Goal: Task Accomplishment & Management: Use online tool/utility

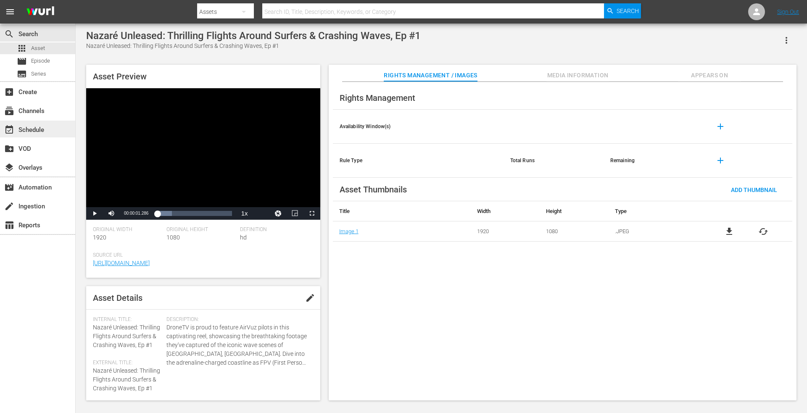
click at [35, 129] on div "event_available Schedule" at bounding box center [23, 129] width 47 height 8
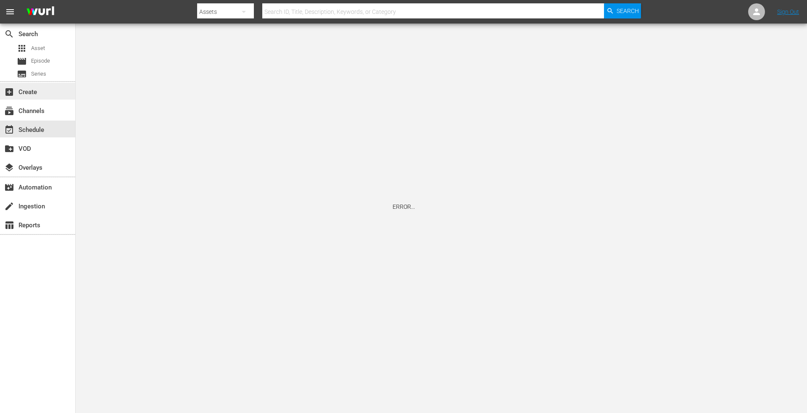
click at [39, 91] on div "add_box Create" at bounding box center [23, 91] width 47 height 8
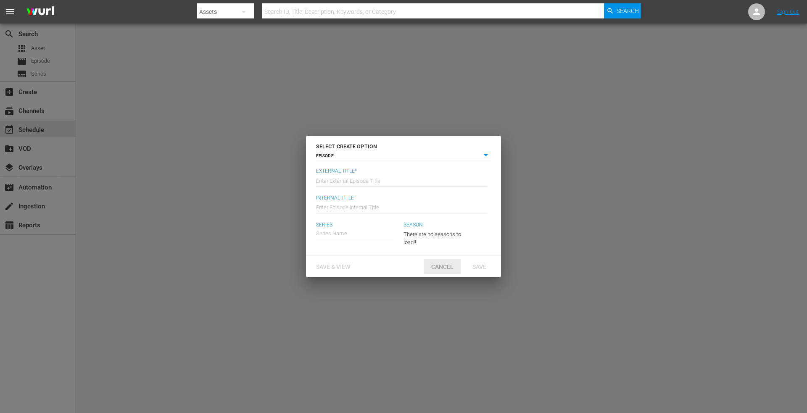
drag, startPoint x: 440, startPoint y: 262, endPoint x: 326, endPoint y: 262, distance: 114.7
click at [439, 262] on div "Cancel" at bounding box center [441, 267] width 37 height 16
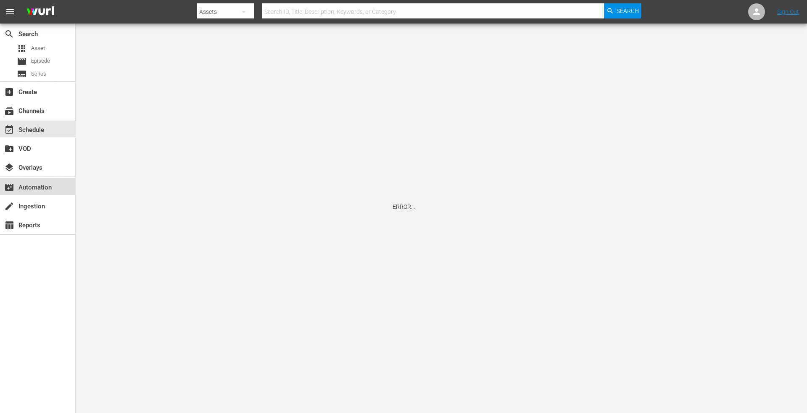
click at [42, 187] on div "movie_filter Automation" at bounding box center [23, 186] width 47 height 8
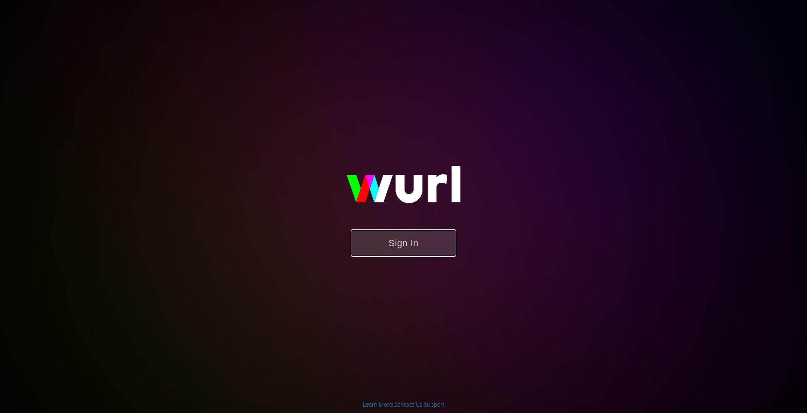
click at [391, 240] on button "Sign In" at bounding box center [403, 242] width 105 height 27
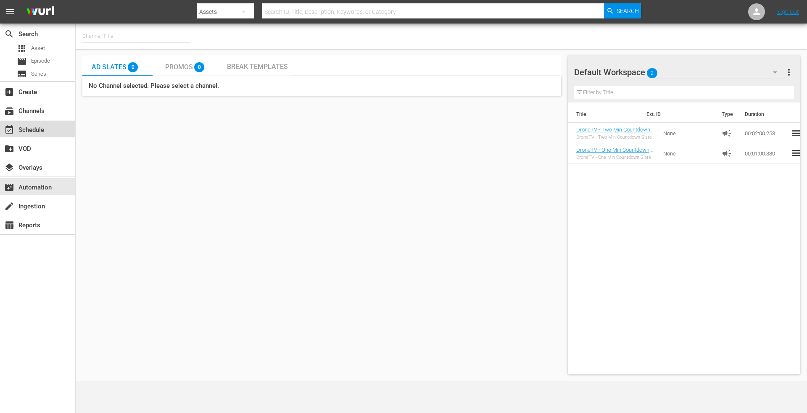
click at [41, 126] on div "event_available Schedule" at bounding box center [23, 129] width 47 height 8
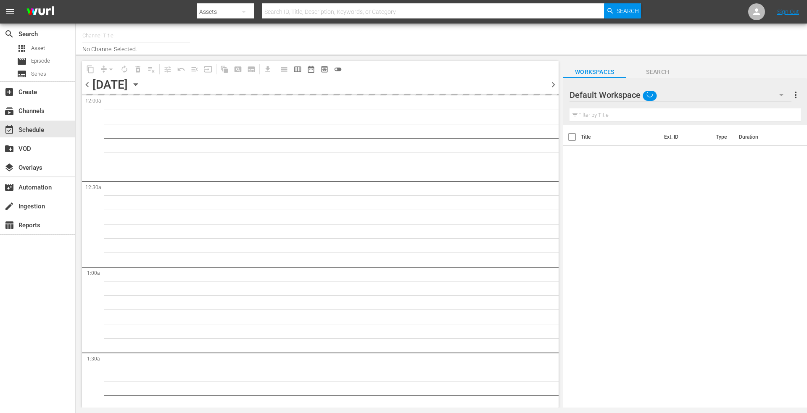
type input "DroneTV (1072)"
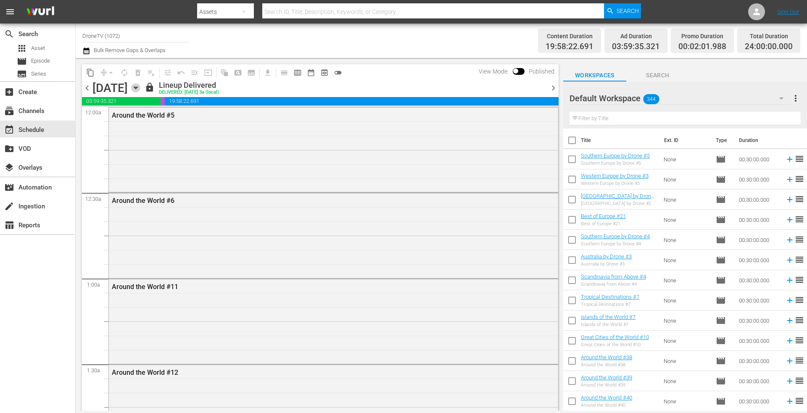
click at [137, 87] on icon "button" at bounding box center [136, 88] width 4 height 2
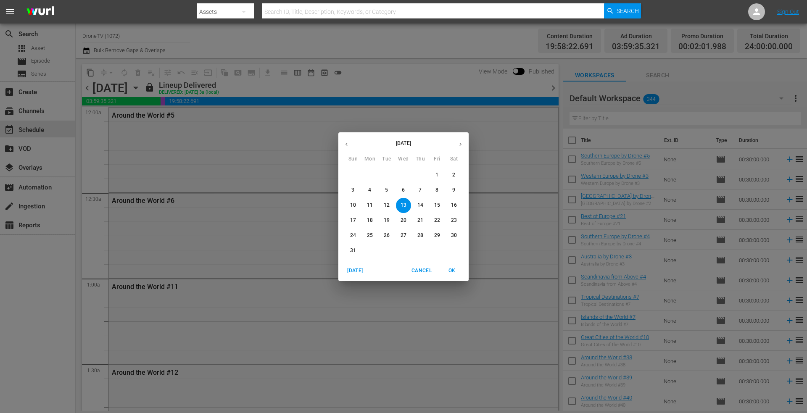
click at [422, 203] on p "14" at bounding box center [420, 205] width 6 height 7
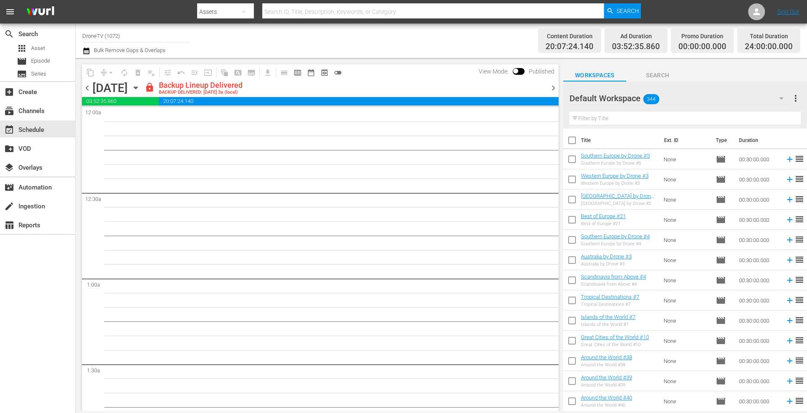
click at [140, 87] on icon "button" at bounding box center [135, 87] width 9 height 9
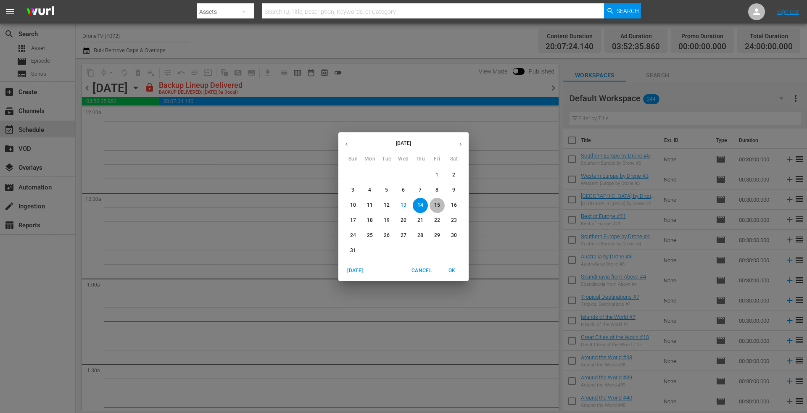
click at [435, 205] on p "15" at bounding box center [437, 205] width 6 height 7
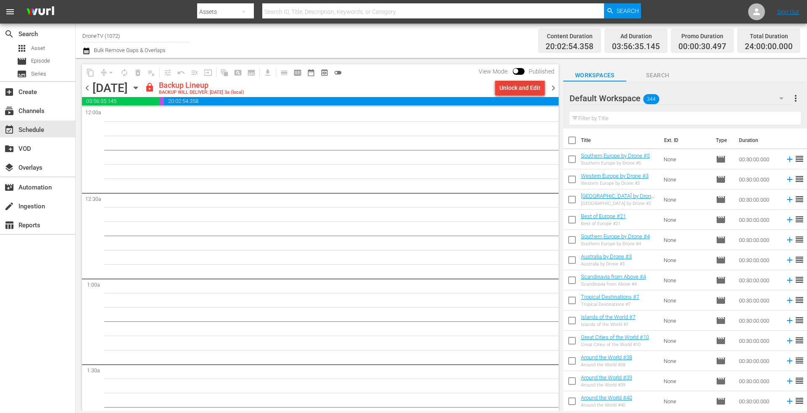
click at [515, 88] on div "Unlock and Edit" at bounding box center [519, 87] width 41 height 15
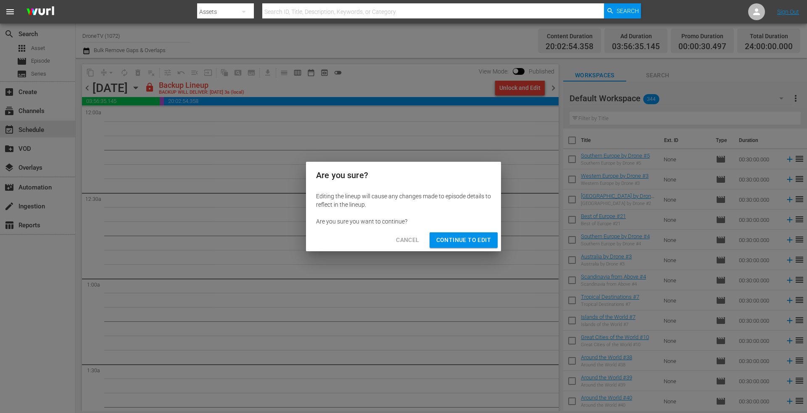
click at [448, 240] on span "Continue to Edit" at bounding box center [463, 240] width 55 height 11
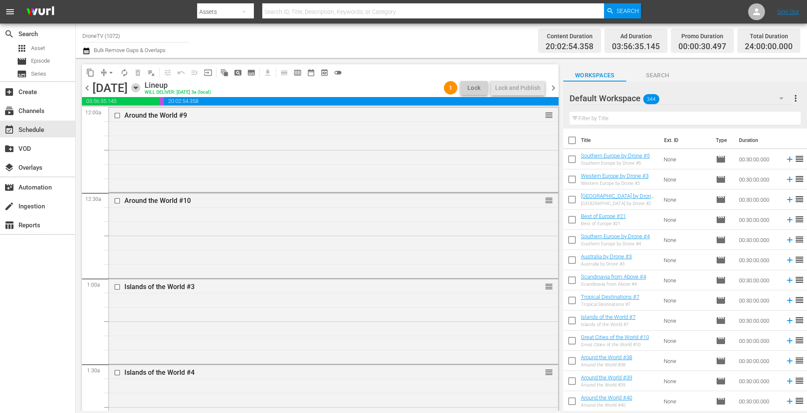
click at [137, 87] on icon "button" at bounding box center [136, 88] width 4 height 2
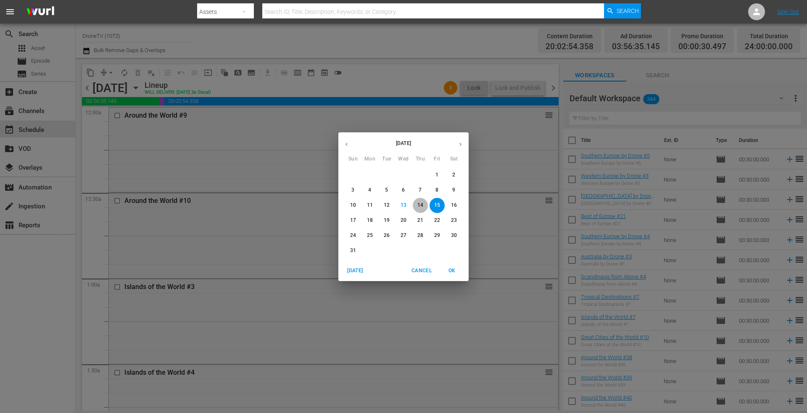
click at [420, 201] on button "14" at bounding box center [420, 205] width 15 height 15
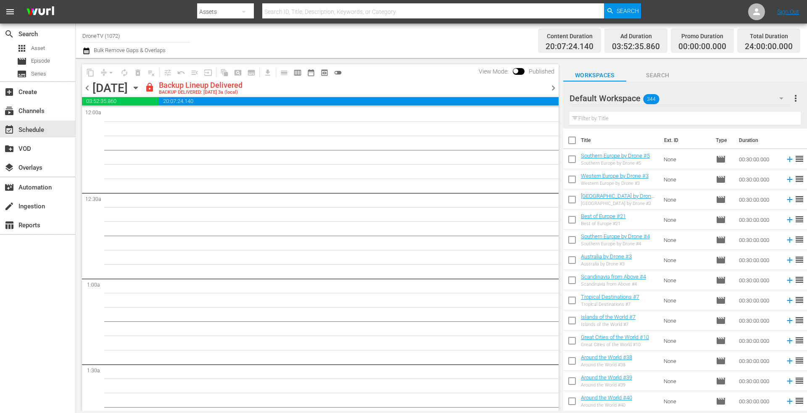
click at [140, 86] on icon "button" at bounding box center [135, 87] width 9 height 9
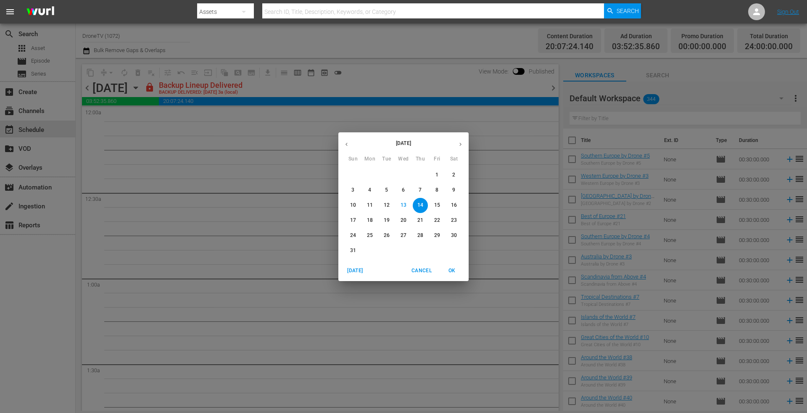
click at [437, 203] on p "15" at bounding box center [437, 205] width 6 height 7
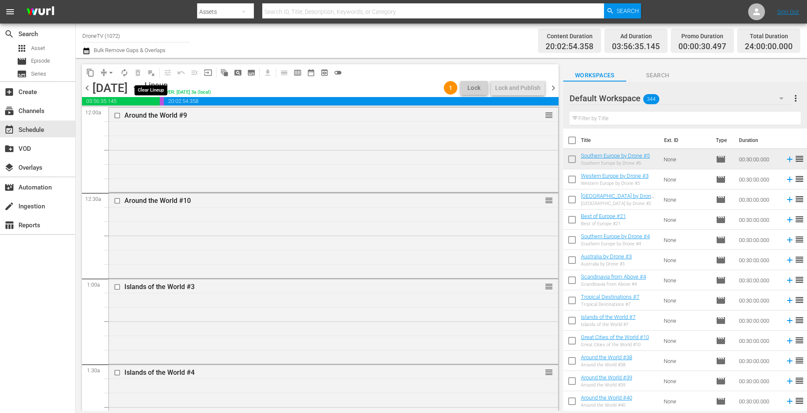
click at [152, 71] on span "playlist_remove_outlined" at bounding box center [151, 72] width 8 height 8
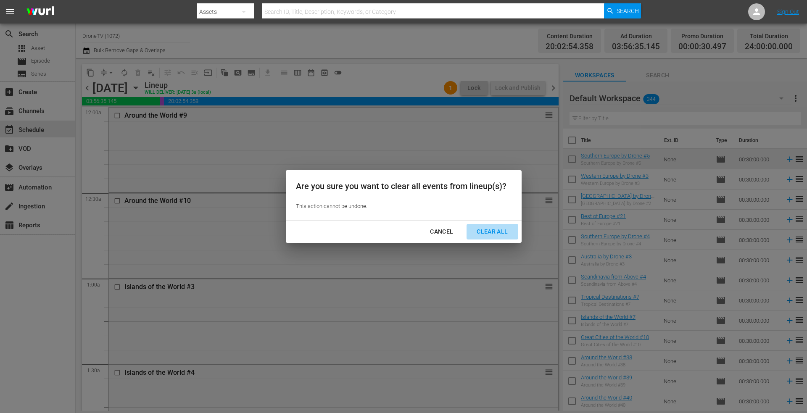
click at [492, 231] on div "Clear All" at bounding box center [492, 231] width 45 height 11
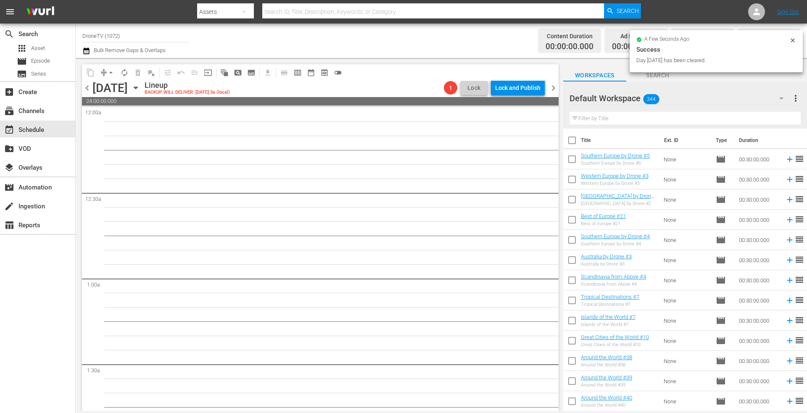
click at [140, 88] on icon "button" at bounding box center [135, 87] width 9 height 9
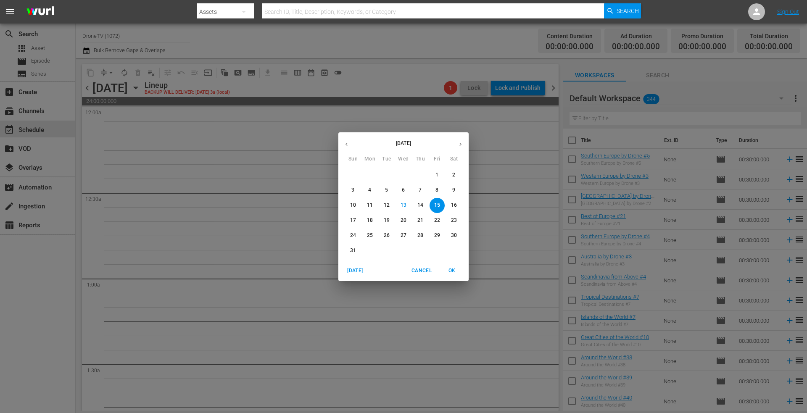
click at [459, 143] on icon "button" at bounding box center [460, 144] width 6 height 6
click at [371, 203] on p "15" at bounding box center [370, 205] width 6 height 7
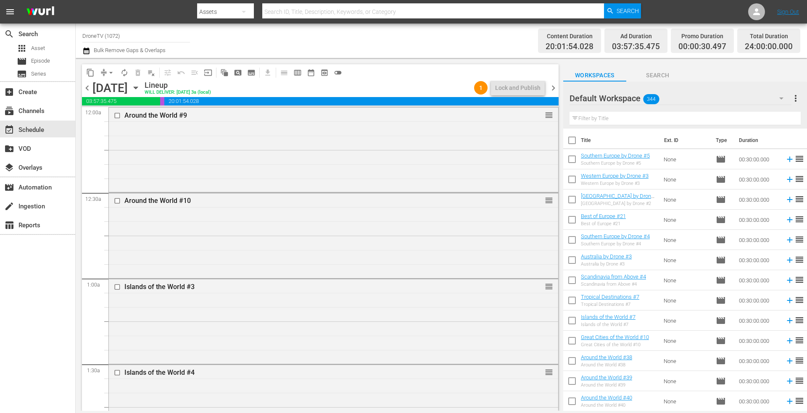
click at [137, 87] on icon "button" at bounding box center [136, 88] width 4 height 2
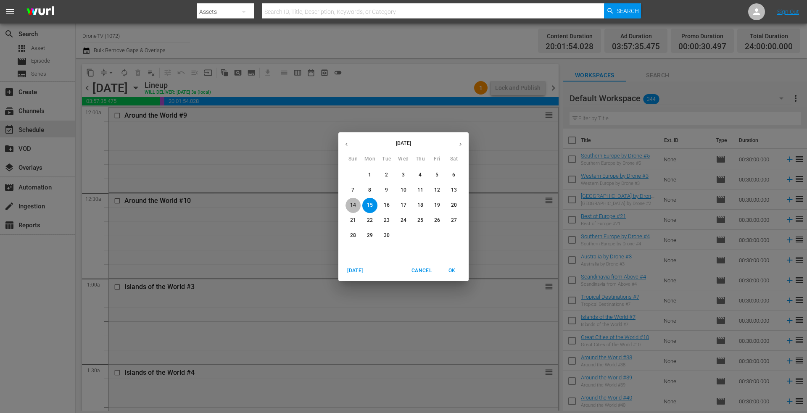
click at [352, 203] on p "14" at bounding box center [353, 205] width 6 height 7
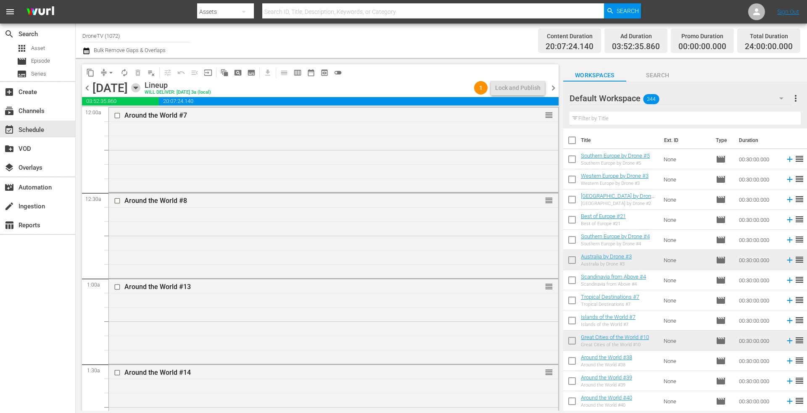
click at [140, 85] on icon "button" at bounding box center [135, 87] width 9 height 9
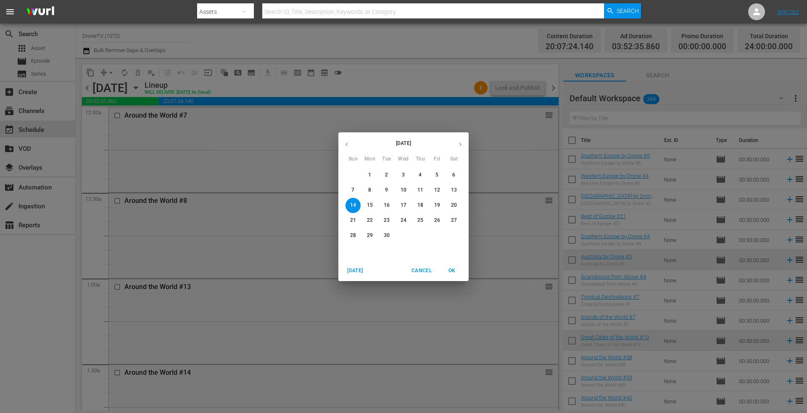
click at [452, 188] on p "13" at bounding box center [454, 190] width 6 height 7
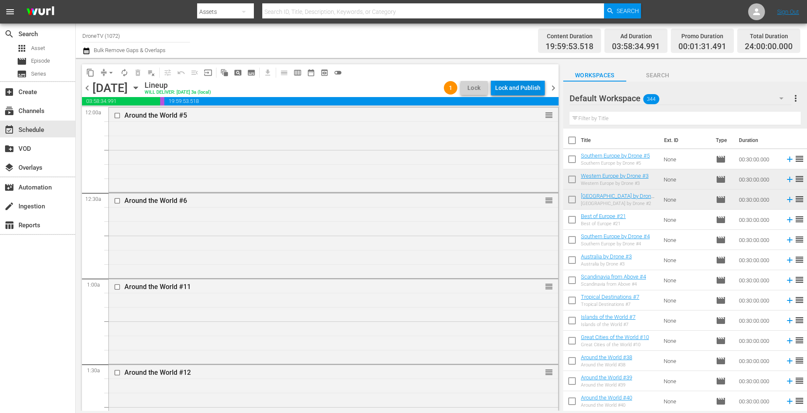
click at [518, 87] on div "Lock and Publish" at bounding box center [517, 87] width 45 height 15
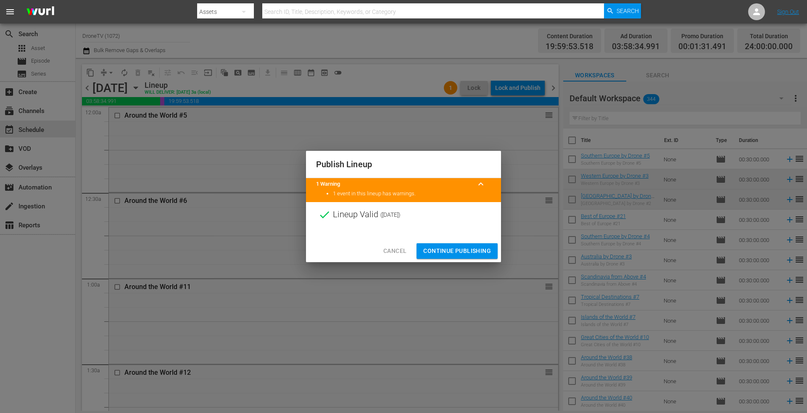
click at [446, 250] on span "Continue Publishing" at bounding box center [457, 251] width 68 height 11
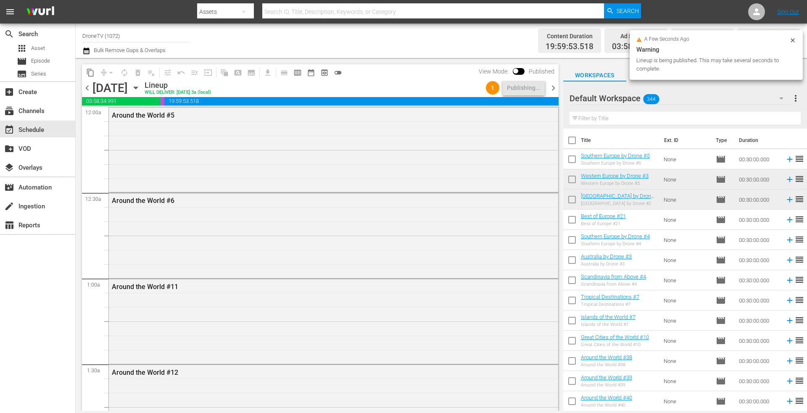
click at [140, 89] on icon "button" at bounding box center [135, 87] width 9 height 9
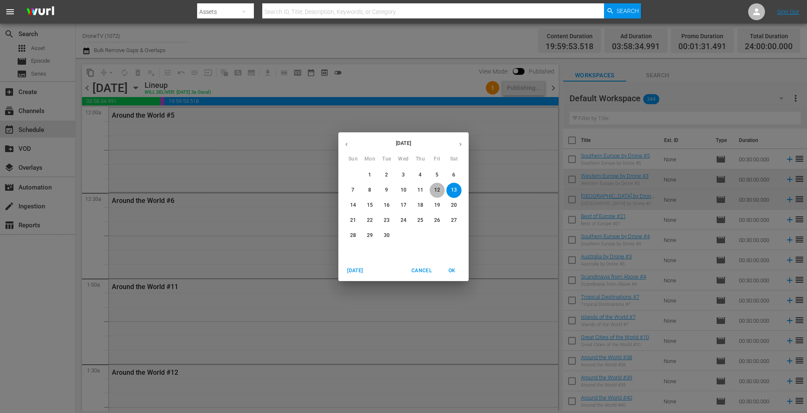
click at [437, 188] on p "12" at bounding box center [437, 190] width 6 height 7
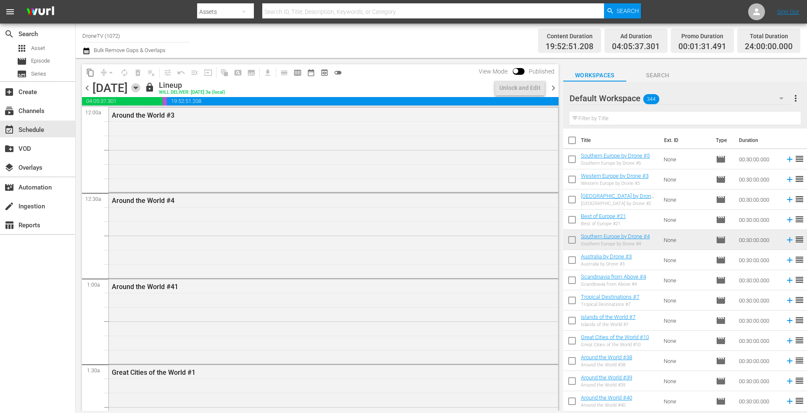
click at [137, 87] on icon "button" at bounding box center [136, 88] width 4 height 2
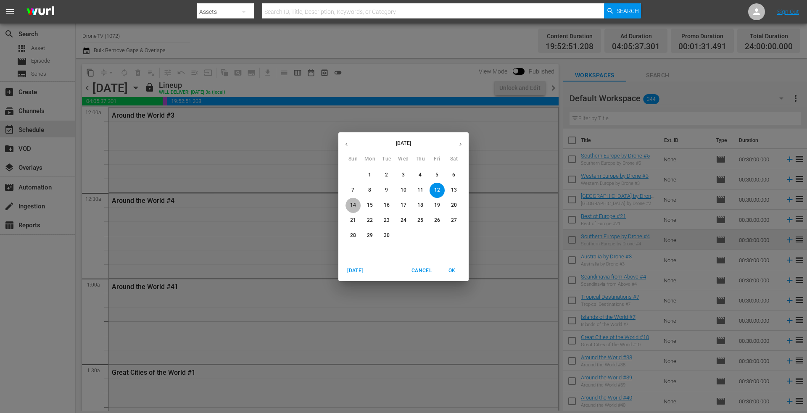
click at [351, 204] on p "14" at bounding box center [353, 205] width 6 height 7
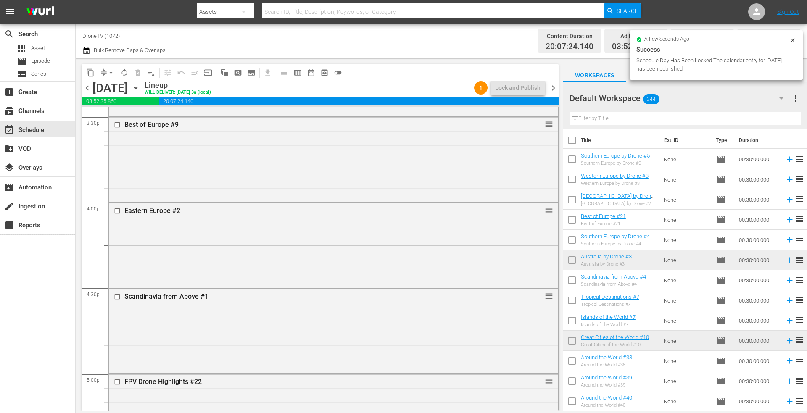
scroll to position [2634, 0]
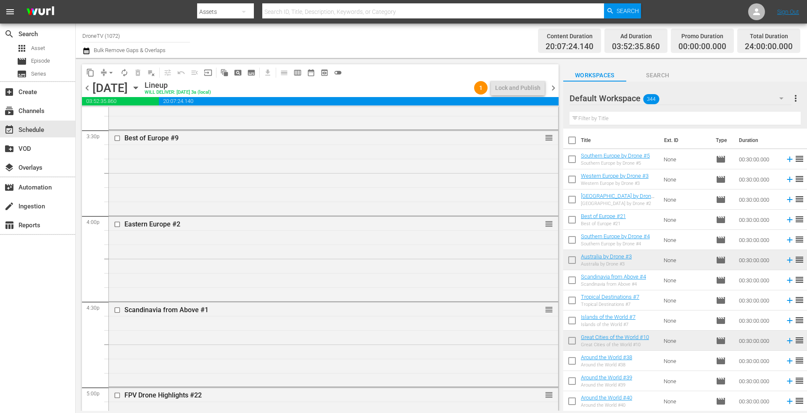
click at [137, 87] on icon "button" at bounding box center [136, 88] width 4 height 2
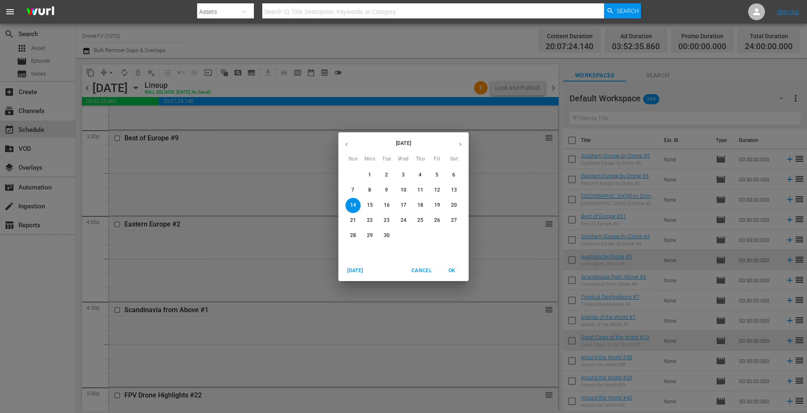
click at [370, 203] on p "15" at bounding box center [370, 205] width 6 height 7
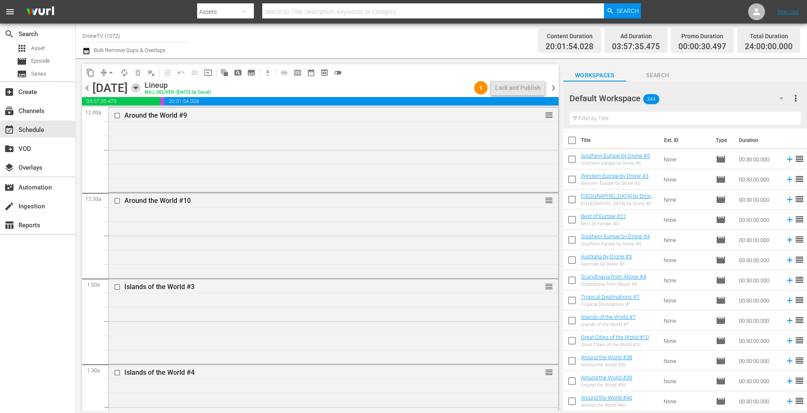
click at [140, 89] on icon "button" at bounding box center [135, 87] width 9 height 9
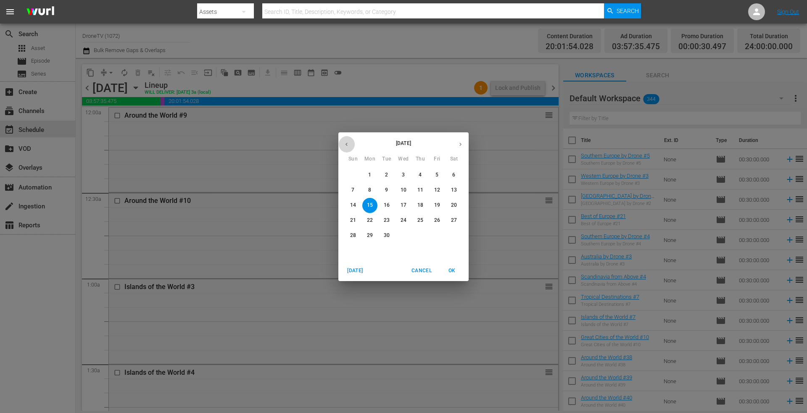
click at [346, 145] on icon "button" at bounding box center [346, 143] width 2 height 3
click at [432, 203] on span "15" at bounding box center [436, 205] width 15 height 7
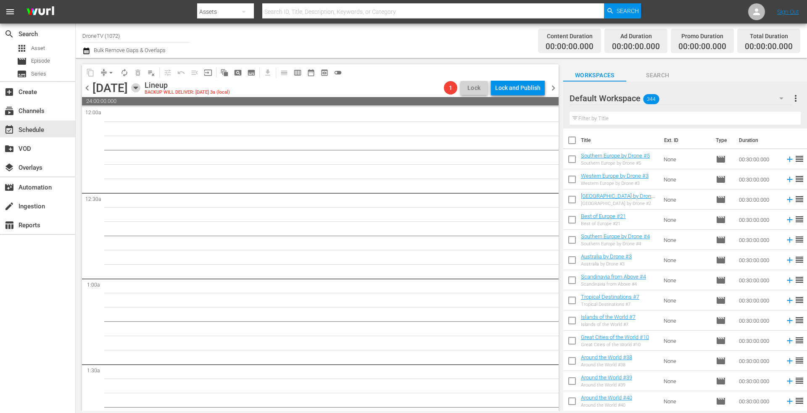
click at [137, 87] on icon "button" at bounding box center [136, 88] width 4 height 2
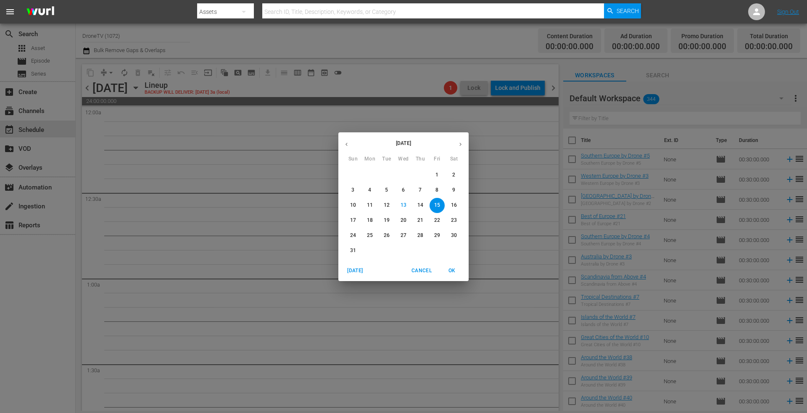
click at [368, 218] on p "18" at bounding box center [370, 220] width 6 height 7
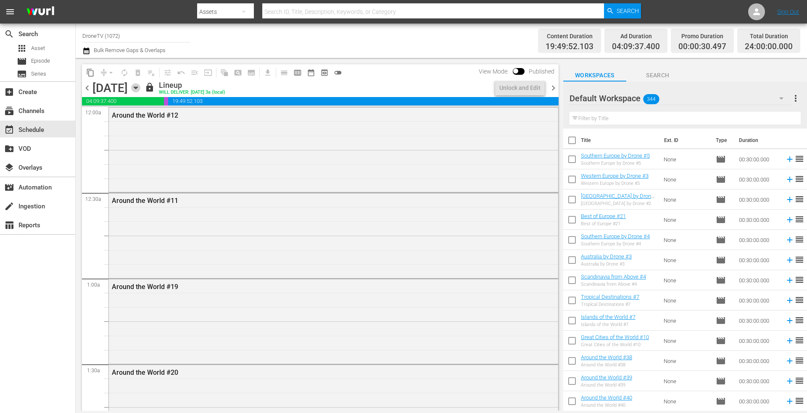
click at [140, 86] on icon "button" at bounding box center [135, 87] width 9 height 9
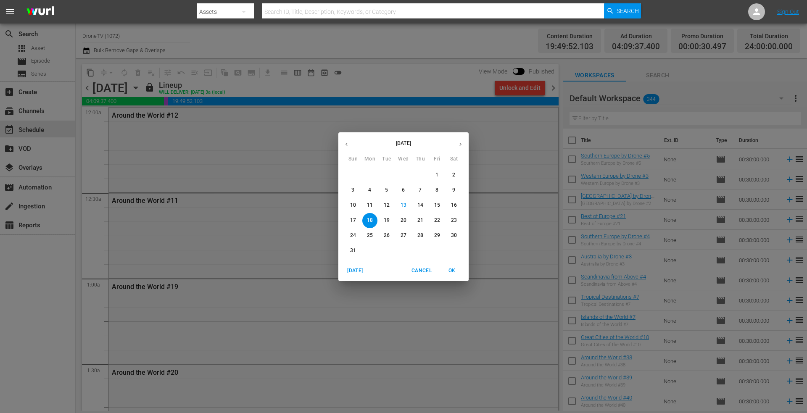
click at [386, 218] on p "19" at bounding box center [387, 220] width 6 height 7
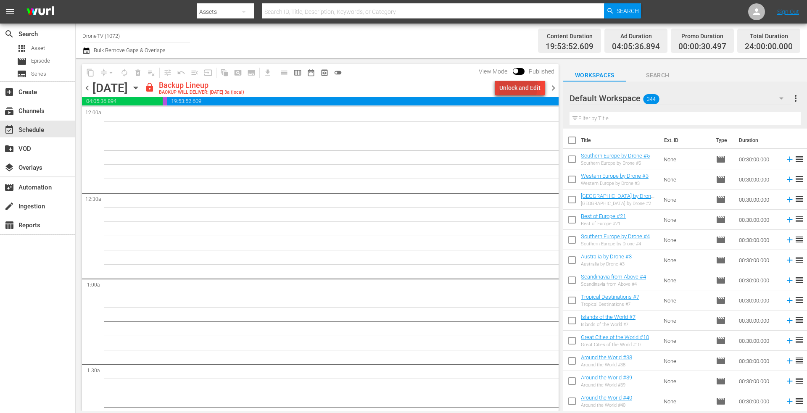
click at [507, 85] on div "Unlock and Edit" at bounding box center [519, 87] width 41 height 15
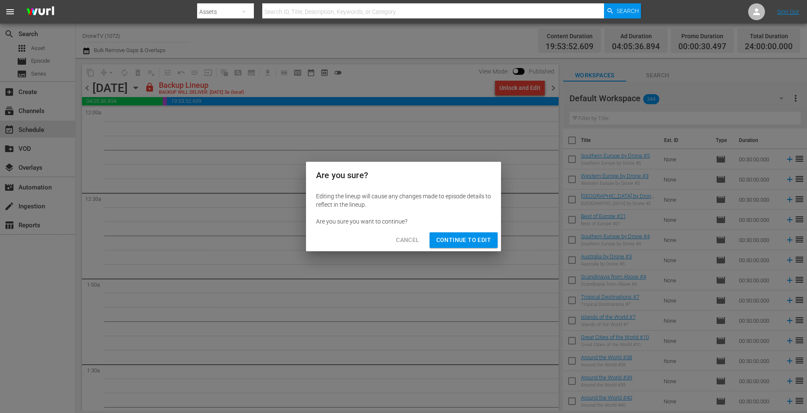
drag, startPoint x: 460, startPoint y: 236, endPoint x: 382, endPoint y: 227, distance: 78.2
click at [459, 236] on span "Continue to Edit" at bounding box center [463, 240] width 55 height 11
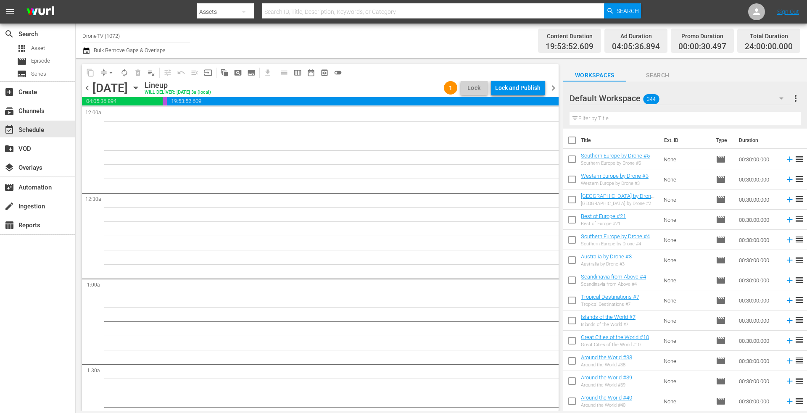
click at [140, 90] on icon "button" at bounding box center [135, 87] width 9 height 9
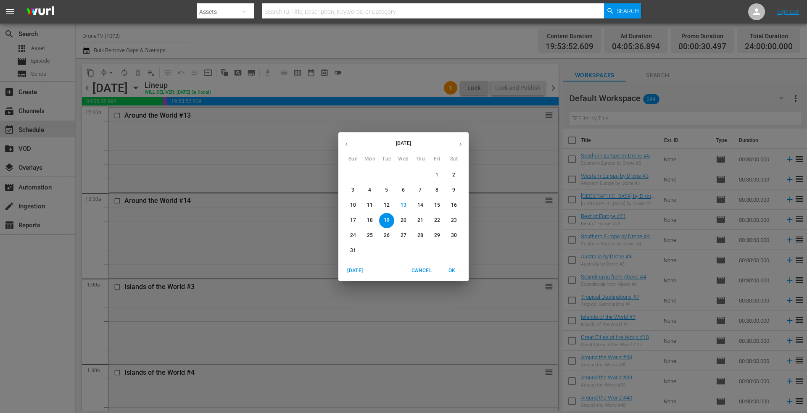
click at [402, 218] on p "20" at bounding box center [403, 220] width 6 height 7
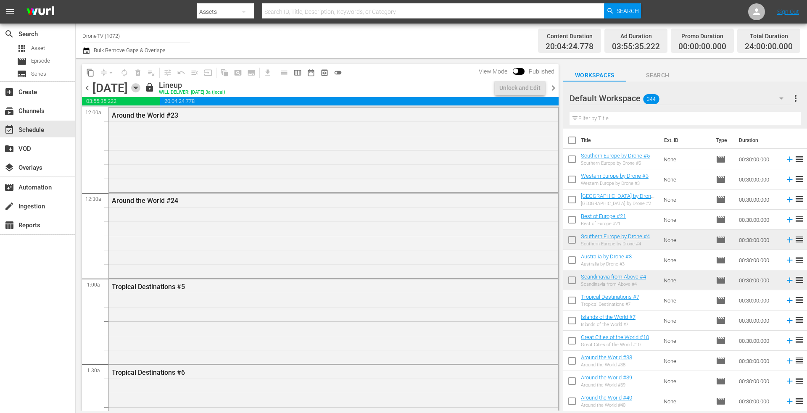
click at [137, 87] on icon "button" at bounding box center [136, 88] width 4 height 2
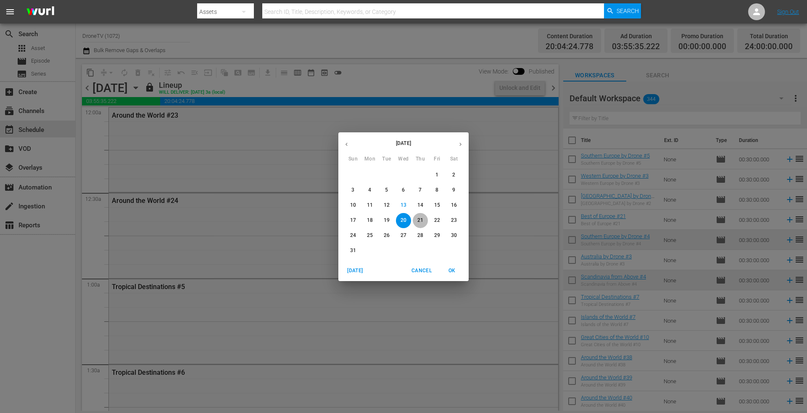
click at [419, 218] on p "21" at bounding box center [420, 220] width 6 height 7
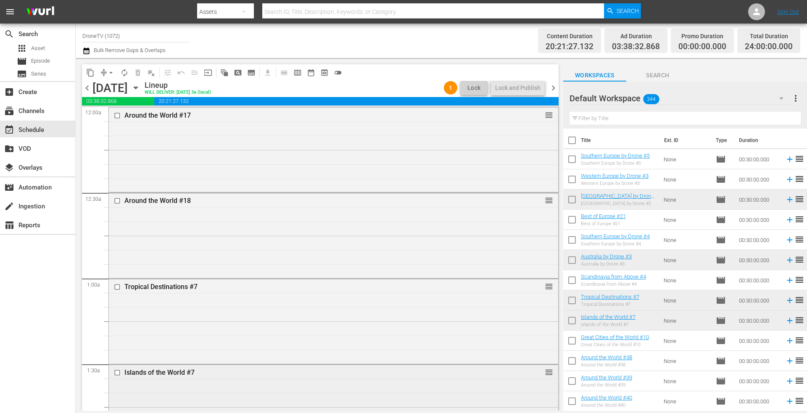
scroll to position [168, 0]
click at [289, 252] on div "Islands of the World #7 reorder" at bounding box center [333, 238] width 449 height 83
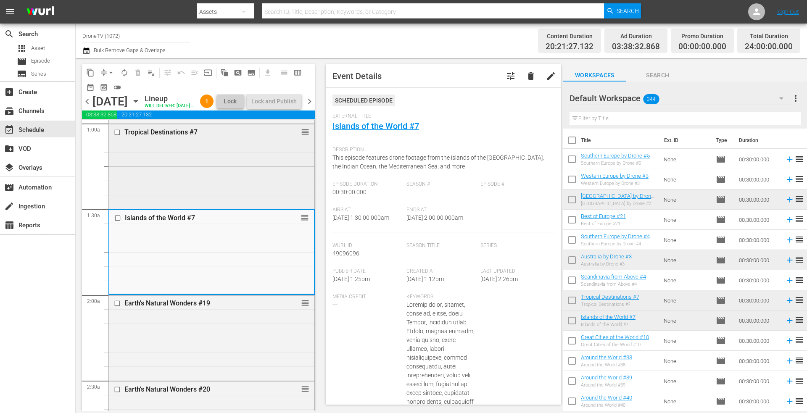
click at [247, 167] on div "Tropical Destinations #7 reorder" at bounding box center [211, 165] width 205 height 83
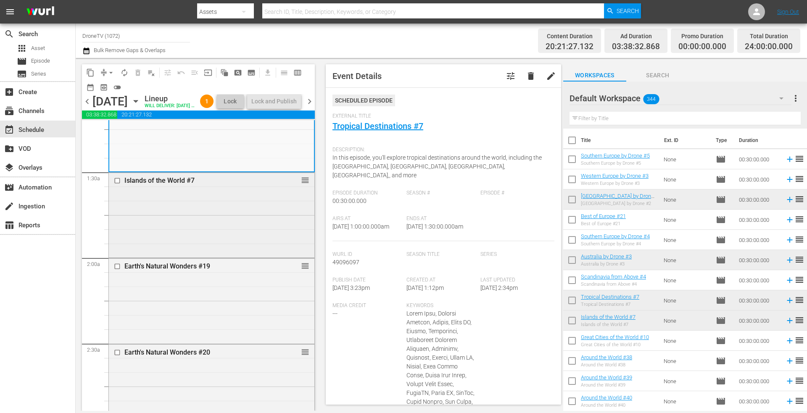
scroll to position [252, 0]
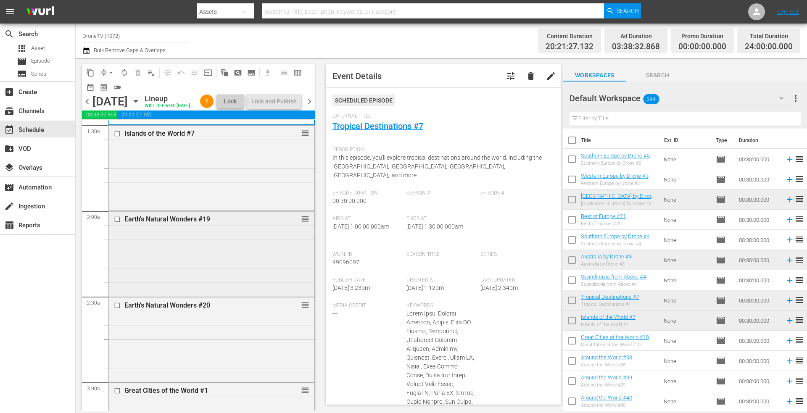
click at [224, 258] on div "Earth's Natural Wonders #19 reorder" at bounding box center [211, 252] width 205 height 83
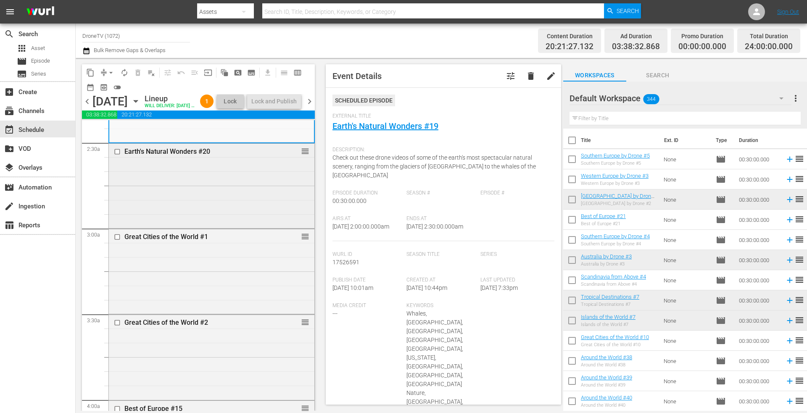
scroll to position [420, 0]
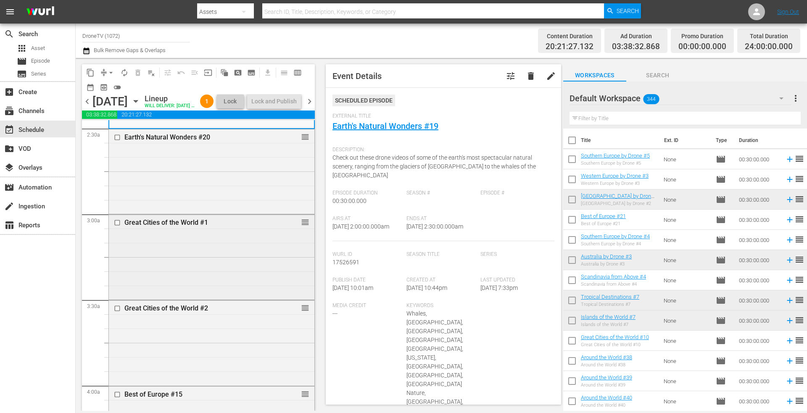
click at [224, 262] on div "Great Cities of the World #1 reorder" at bounding box center [211, 256] width 205 height 83
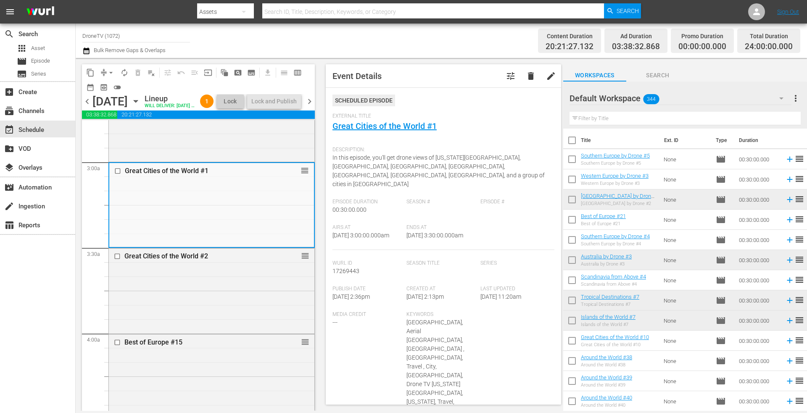
scroll to position [546, 0]
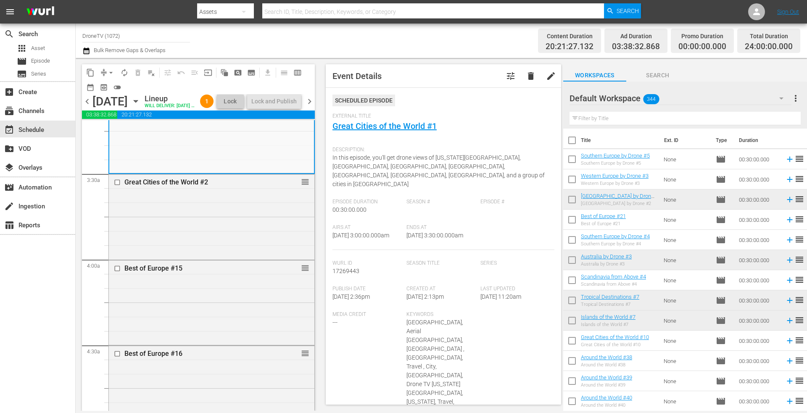
click at [224, 258] on div "Great Cities of the World #2 reorder" at bounding box center [211, 215] width 205 height 83
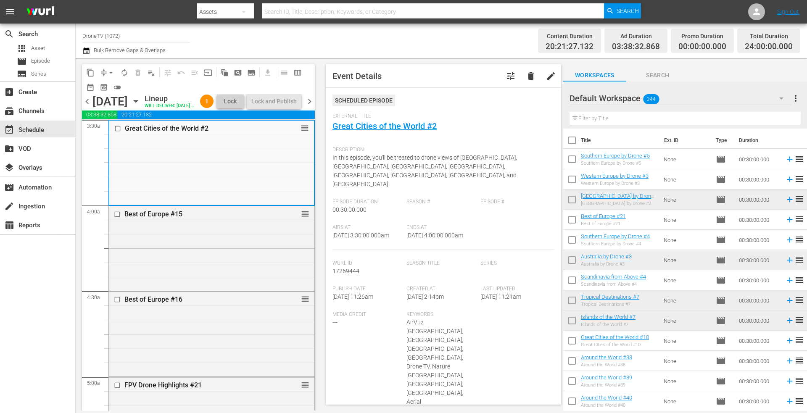
scroll to position [630, 0]
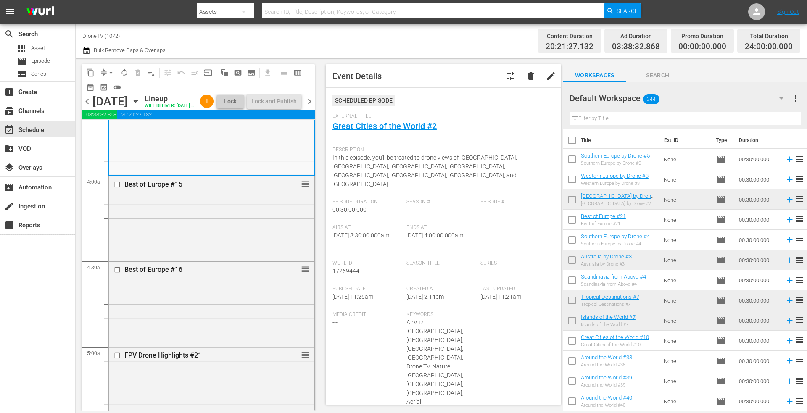
click at [224, 260] on div "Best of Europe #15 reorder" at bounding box center [211, 217] width 205 height 83
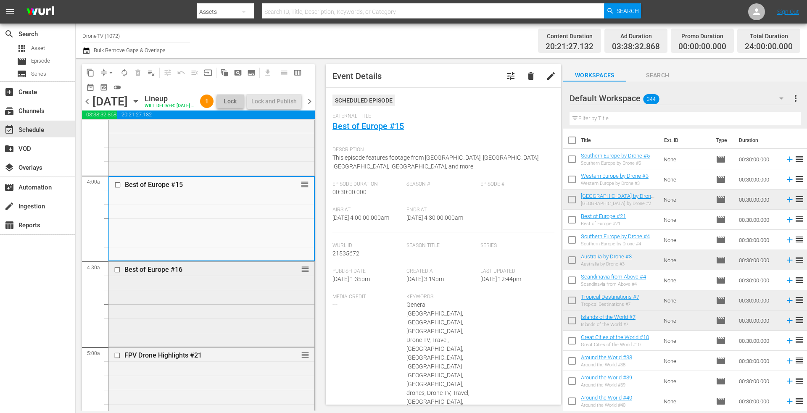
click at [210, 325] on div "Best of Europe #16 reorder" at bounding box center [211, 303] width 205 height 83
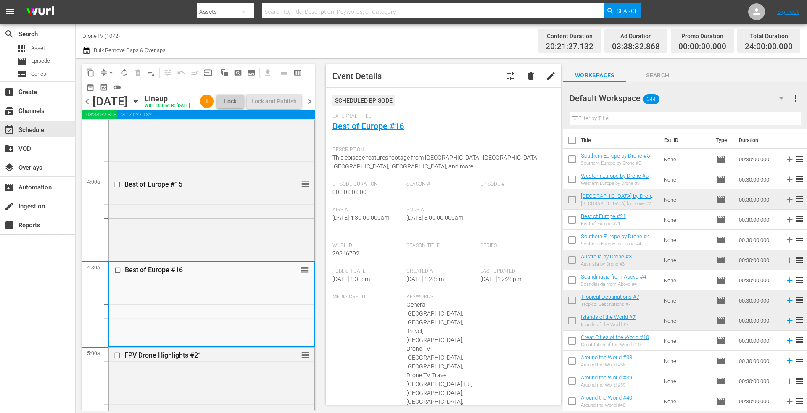
click at [137, 103] on icon "button" at bounding box center [136, 101] width 4 height 2
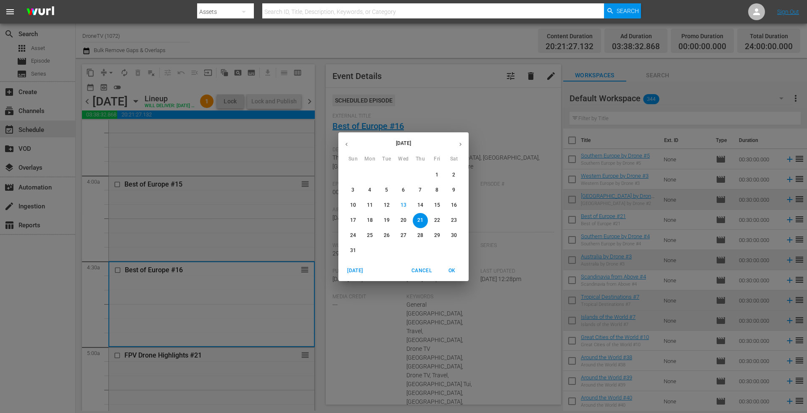
click at [385, 219] on p "19" at bounding box center [387, 220] width 6 height 7
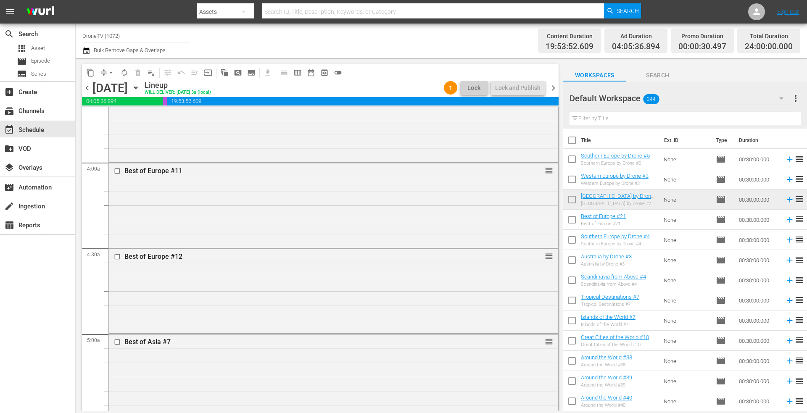
click at [137, 87] on icon "button" at bounding box center [136, 88] width 4 height 2
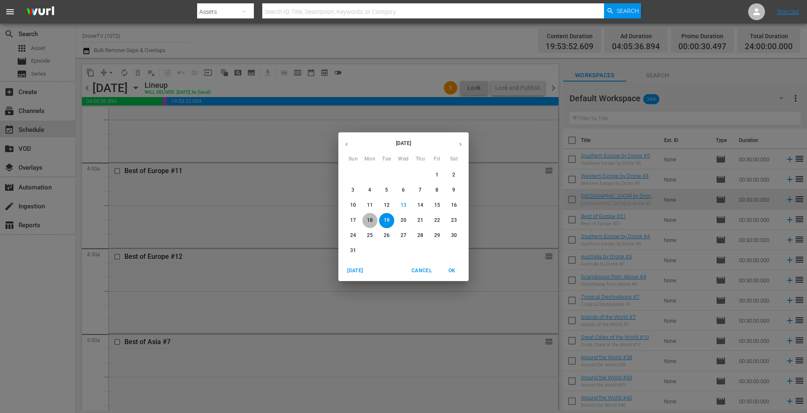
click at [369, 218] on p "18" at bounding box center [370, 220] width 6 height 7
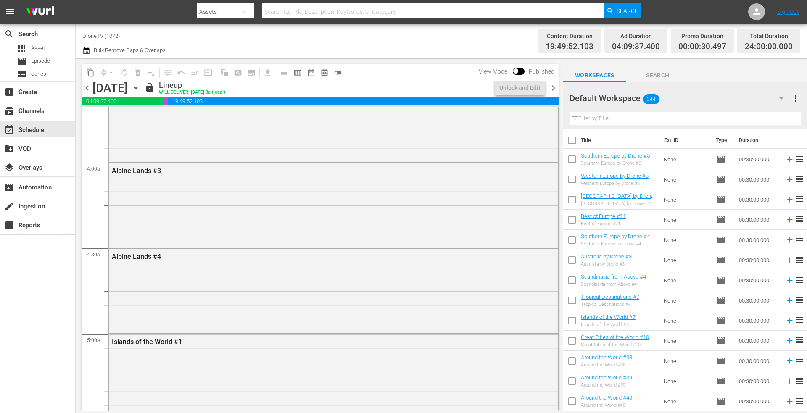
click at [140, 86] on icon "button" at bounding box center [135, 87] width 9 height 9
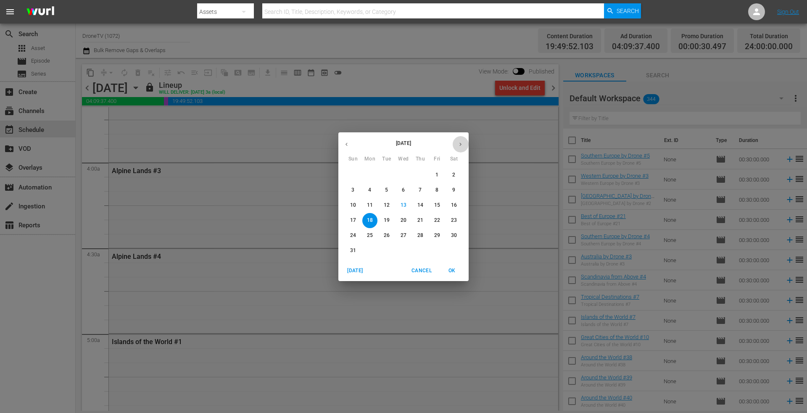
click at [460, 144] on icon "button" at bounding box center [460, 144] width 6 height 6
click at [372, 204] on p "15" at bounding box center [370, 205] width 6 height 7
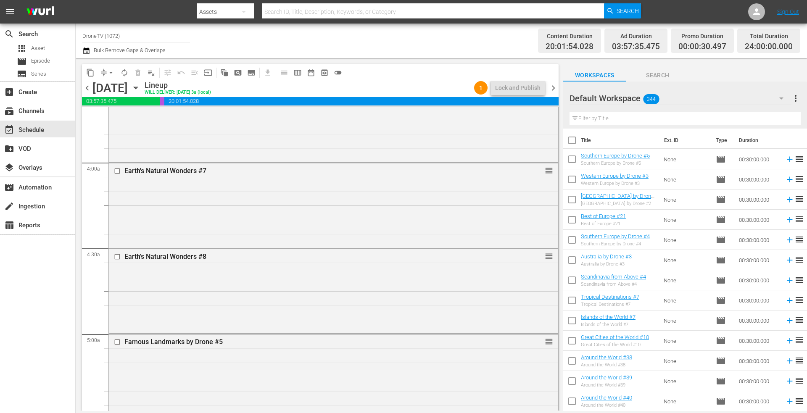
click at [140, 86] on icon "button" at bounding box center [135, 87] width 9 height 9
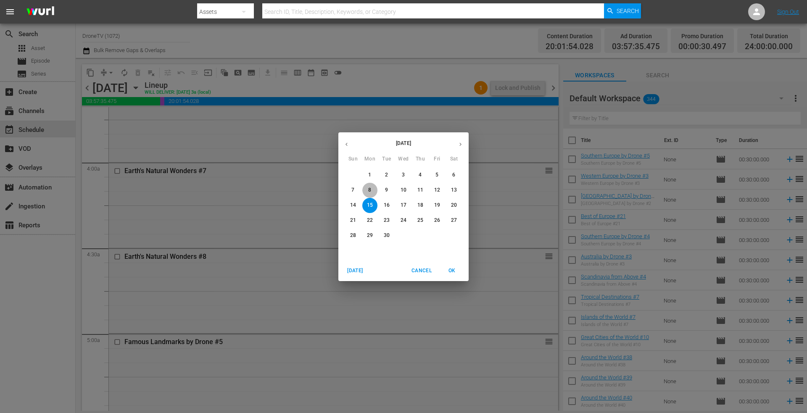
click at [368, 187] on span "8" at bounding box center [369, 190] width 15 height 7
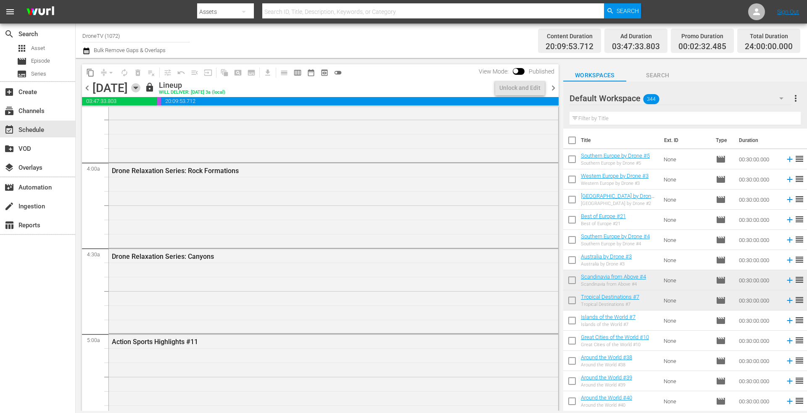
click at [140, 90] on icon "button" at bounding box center [135, 87] width 9 height 9
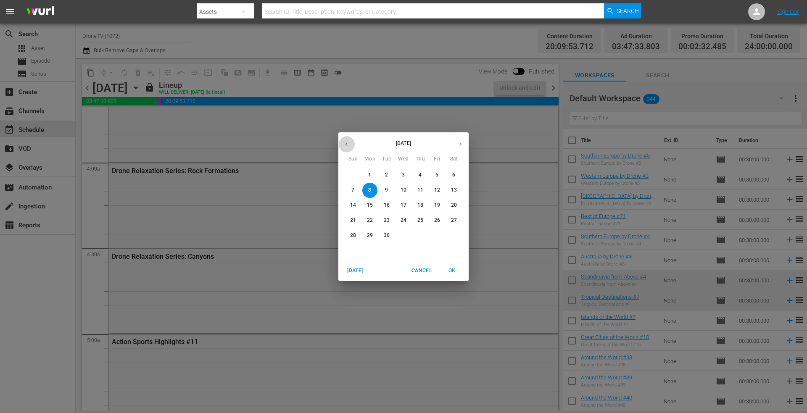
click at [345, 143] on icon "button" at bounding box center [346, 144] width 6 height 6
click at [222, 87] on div "[DATE] Sun Mon Tue Wed Thu Fri Sat 27 28 29 30 31 1 2 3 4 5 6 7 8 9 10 11 12 13…" at bounding box center [403, 206] width 807 height 413
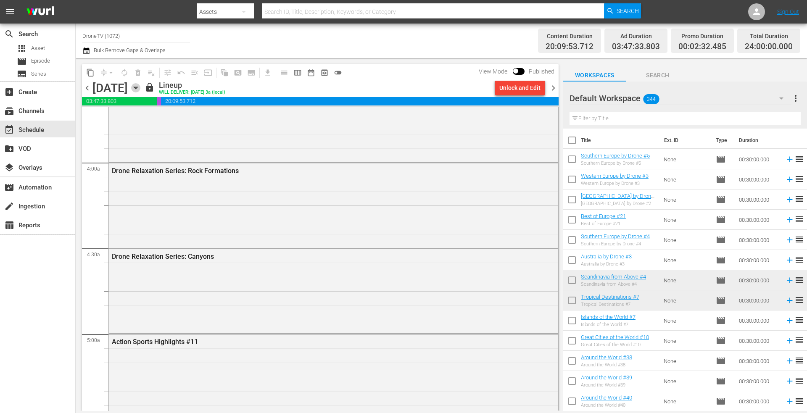
click at [140, 86] on icon "button" at bounding box center [135, 87] width 9 height 9
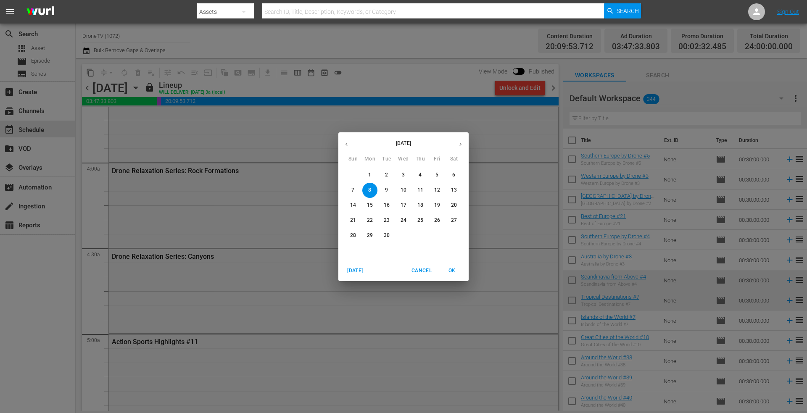
click at [437, 178] on p "5" at bounding box center [436, 174] width 3 height 7
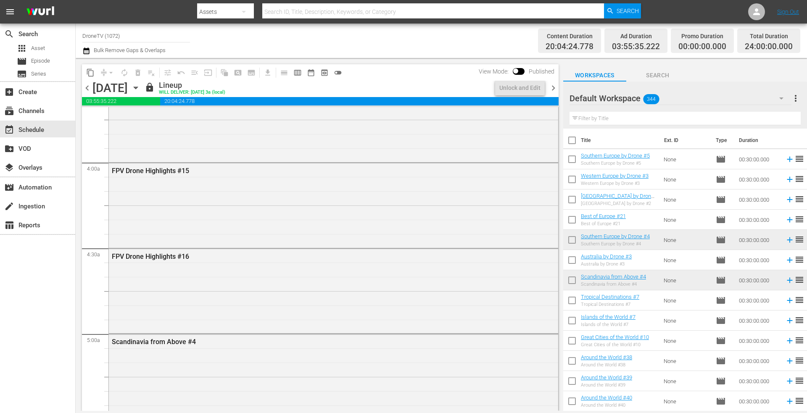
click at [140, 87] on icon "button" at bounding box center [135, 87] width 9 height 9
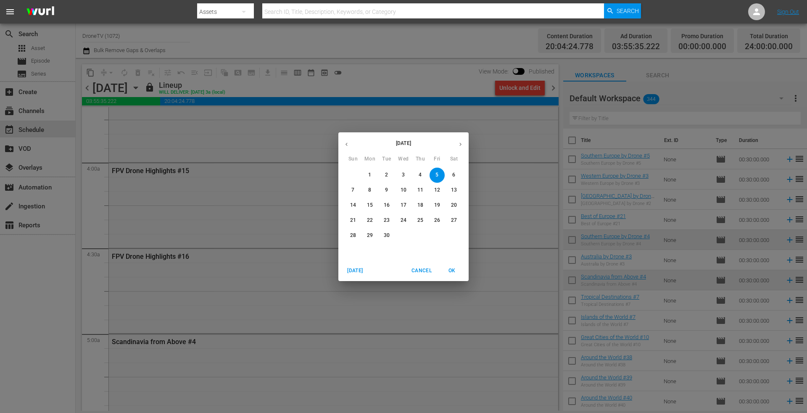
click at [345, 145] on icon "button" at bounding box center [346, 144] width 6 height 6
click at [437, 203] on p "15" at bounding box center [437, 205] width 6 height 7
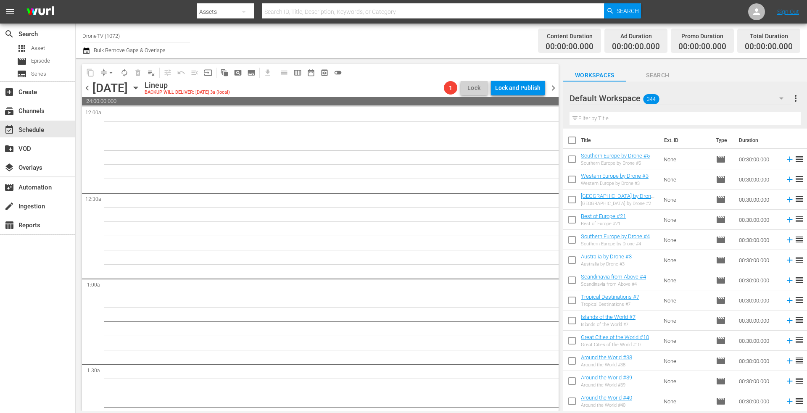
click at [137, 87] on icon "button" at bounding box center [136, 88] width 4 height 2
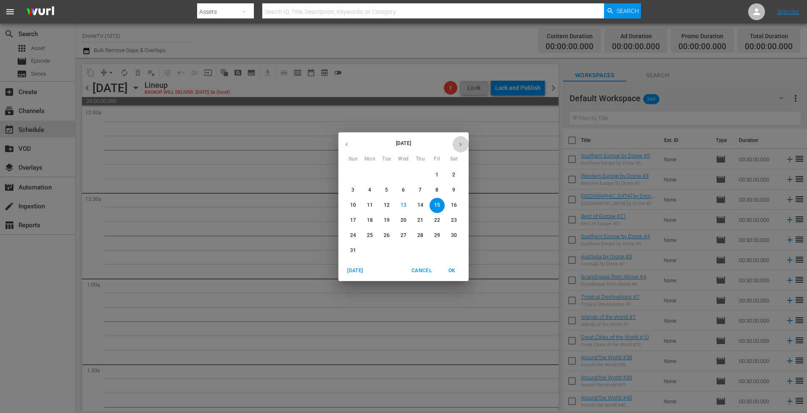
click at [457, 141] on icon "button" at bounding box center [460, 144] width 6 height 6
click at [436, 173] on p "5" at bounding box center [436, 174] width 3 height 7
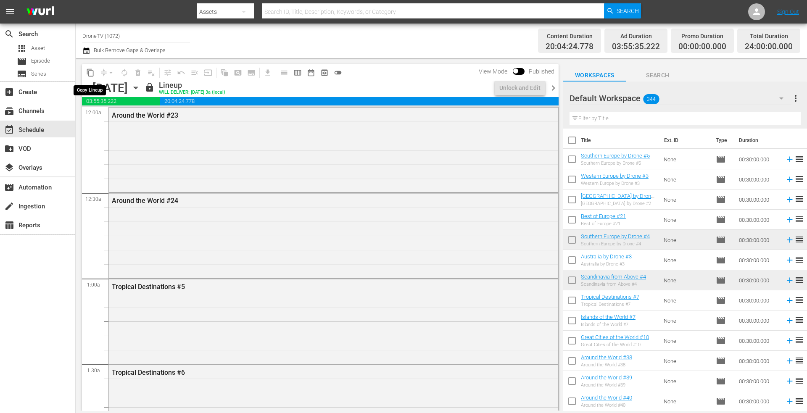
click at [91, 74] on span "content_copy" at bounding box center [90, 72] width 8 height 8
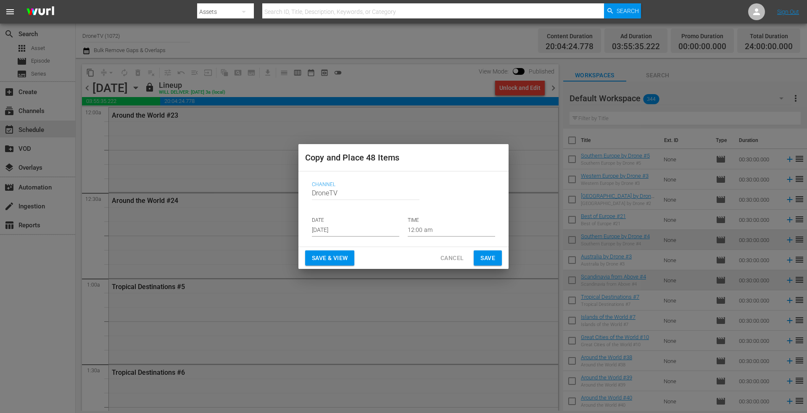
click at [360, 227] on input "[DATE]" at bounding box center [355, 230] width 87 height 13
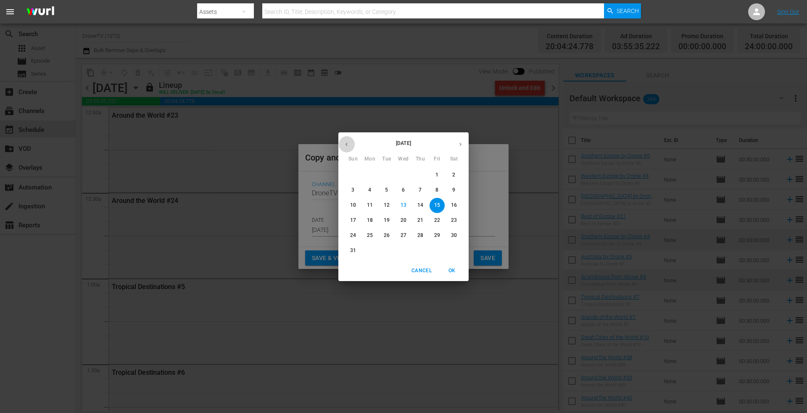
click at [343, 145] on icon "button" at bounding box center [346, 144] width 6 height 6
click at [462, 142] on icon "button" at bounding box center [460, 144] width 6 height 6
click at [435, 207] on p "15" at bounding box center [437, 205] width 6 height 7
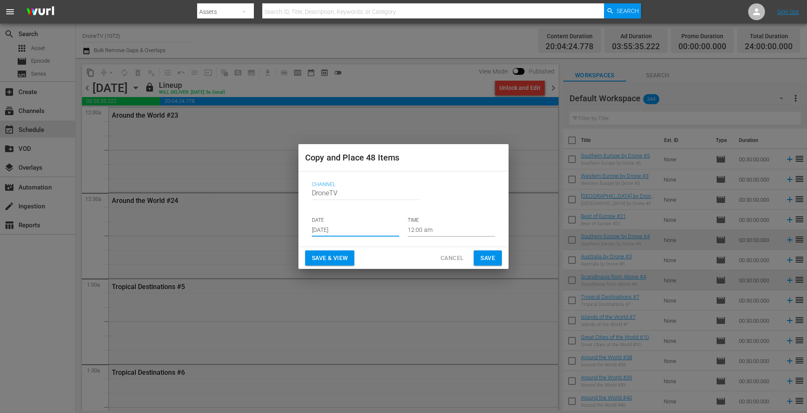
click at [487, 256] on span "Save" at bounding box center [487, 258] width 15 height 11
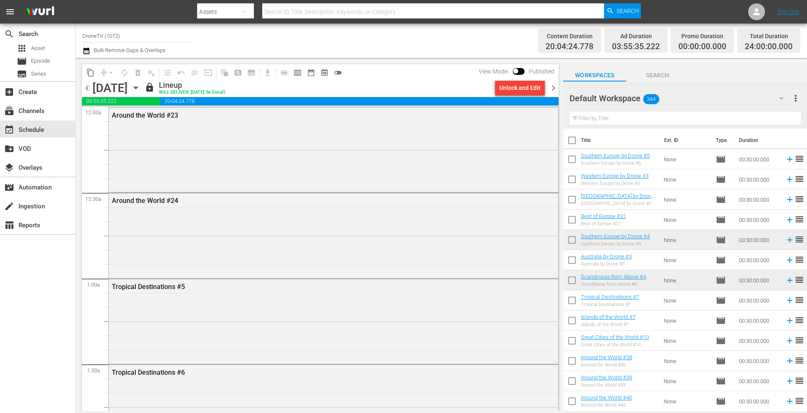
click at [140, 86] on icon "button" at bounding box center [135, 87] width 9 height 9
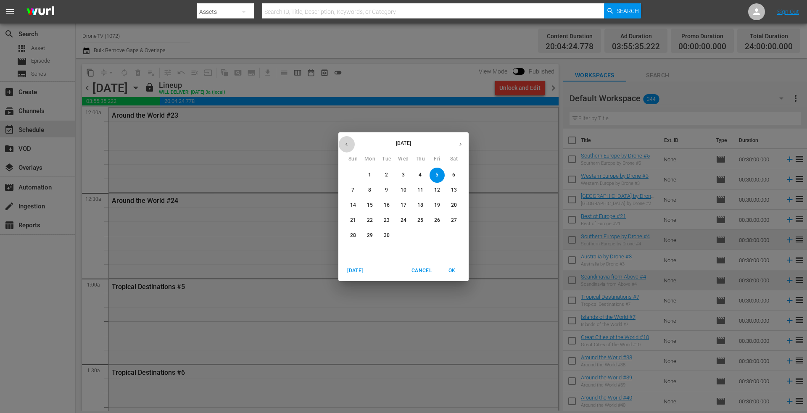
click at [346, 144] on icon "button" at bounding box center [346, 143] width 2 height 3
click at [439, 202] on p "15" at bounding box center [437, 205] width 6 height 7
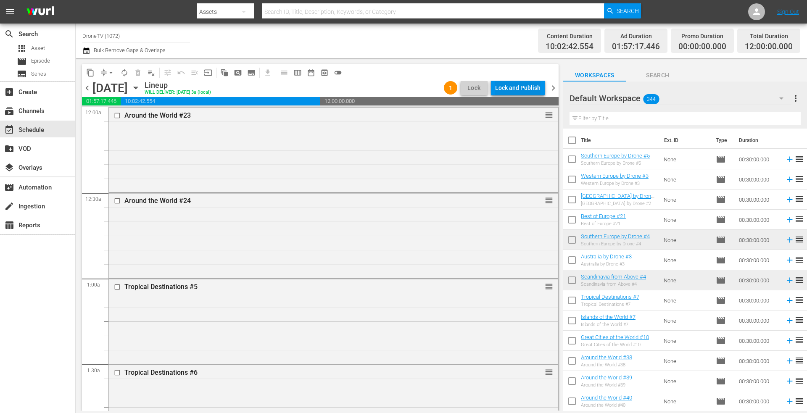
click at [511, 89] on div "Lock and Publish" at bounding box center [517, 87] width 45 height 15
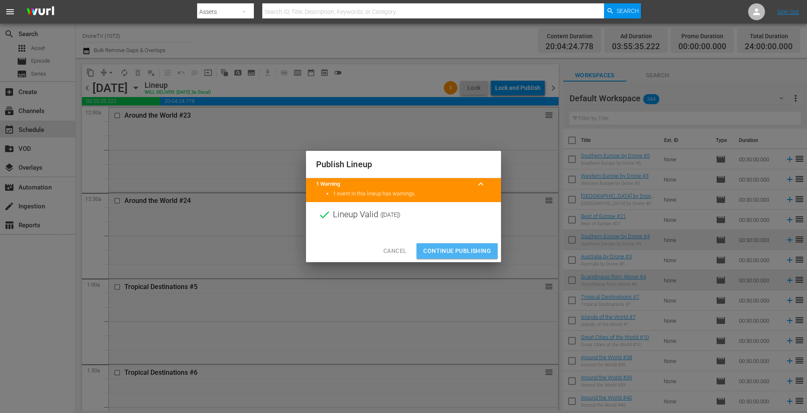
click at [437, 252] on span "Continue Publishing" at bounding box center [457, 251] width 68 height 11
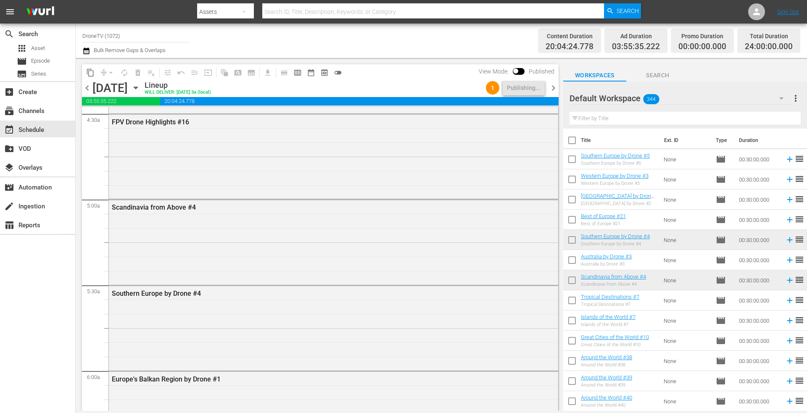
scroll to position [756, 0]
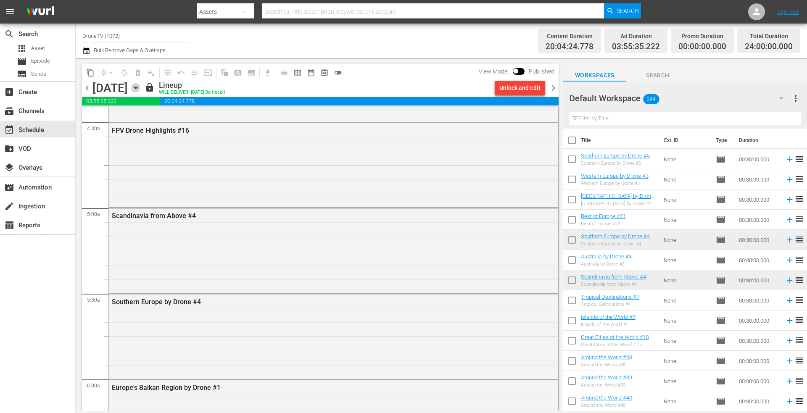
click at [140, 87] on icon "button" at bounding box center [135, 87] width 9 height 9
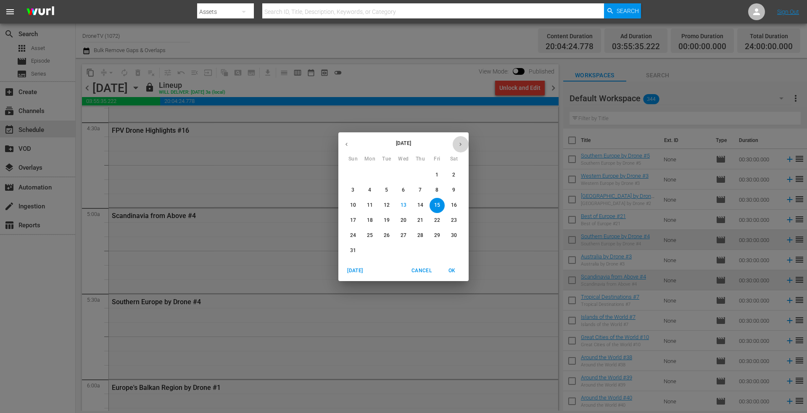
click at [458, 143] on icon "button" at bounding box center [460, 144] width 6 height 6
click at [352, 204] on p "14" at bounding box center [353, 205] width 6 height 7
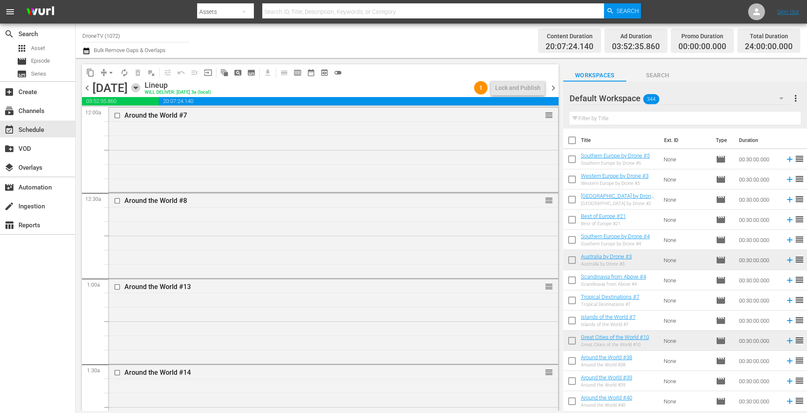
click at [140, 85] on icon "button" at bounding box center [135, 87] width 9 height 9
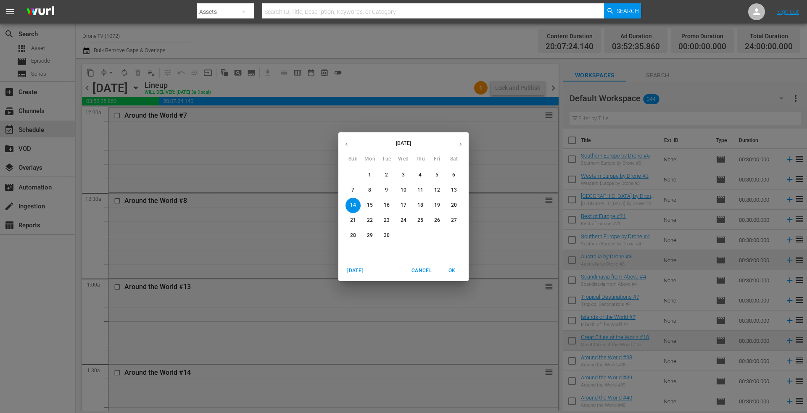
click at [344, 143] on icon "button" at bounding box center [346, 144] width 6 height 6
click at [420, 203] on p "14" at bounding box center [420, 205] width 6 height 7
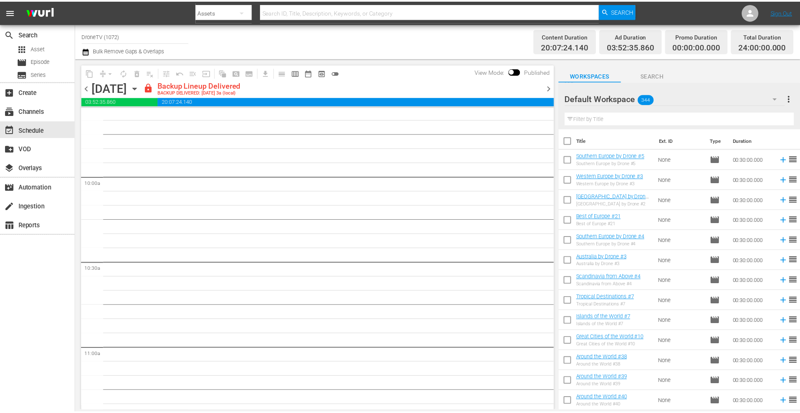
scroll to position [1625, 0]
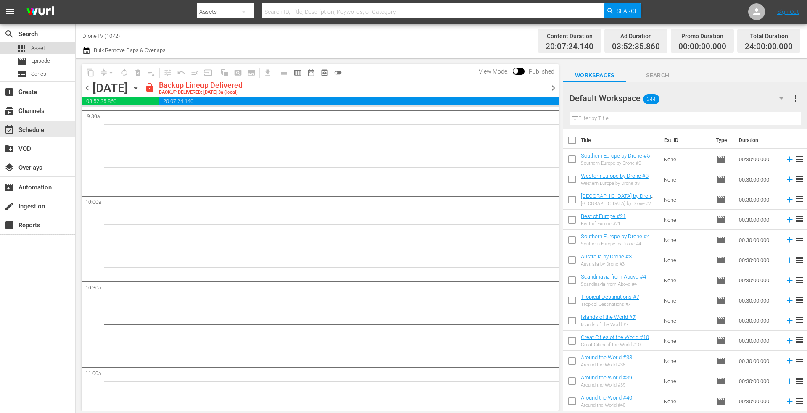
click at [45, 45] on div "apps Asset" at bounding box center [37, 48] width 75 height 12
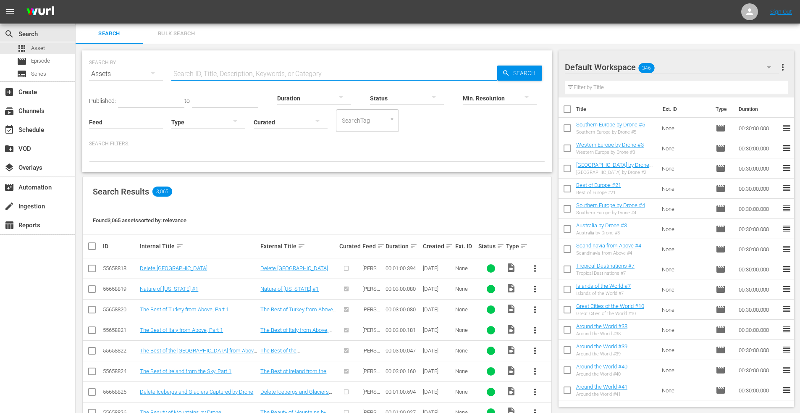
click at [221, 76] on input "text" at bounding box center [334, 74] width 326 height 20
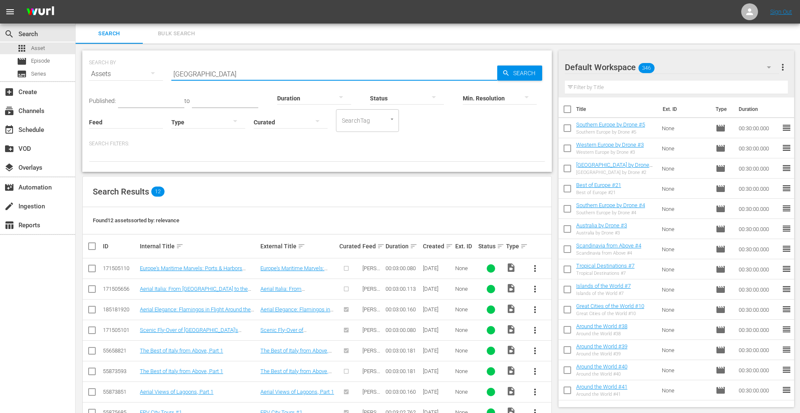
drag, startPoint x: 203, startPoint y: 73, endPoint x: 152, endPoint y: 63, distance: 52.1
click at [153, 65] on div "SEARCH BY Search By Assets Search ID, Title, Description, Keywords, or Category…" at bounding box center [317, 69] width 456 height 30
drag, startPoint x: 217, startPoint y: 73, endPoint x: 158, endPoint y: 68, distance: 59.0
click at [158, 69] on div "SEARCH BY Search By Assets Search ID, Title, Description, Keywords, or Category…" at bounding box center [317, 69] width 456 height 30
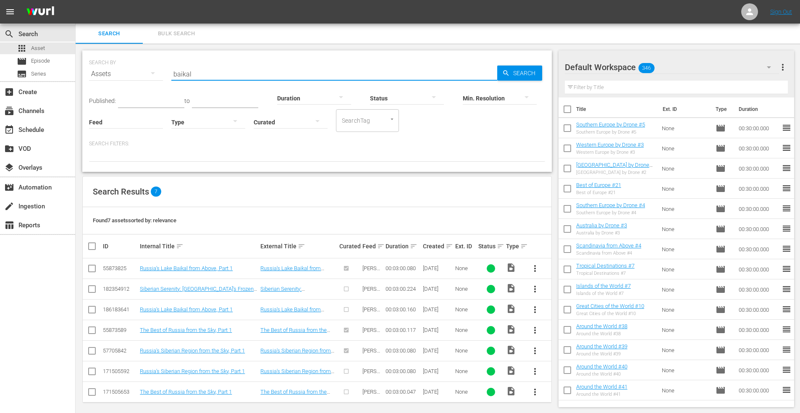
drag, startPoint x: 202, startPoint y: 76, endPoint x: 153, endPoint y: 68, distance: 49.4
click at [158, 71] on div "SEARCH BY Search By Assets Search ID, Title, Description, Keywords, or Category…" at bounding box center [317, 69] width 456 height 30
type input "[GEOGRAPHIC_DATA]"
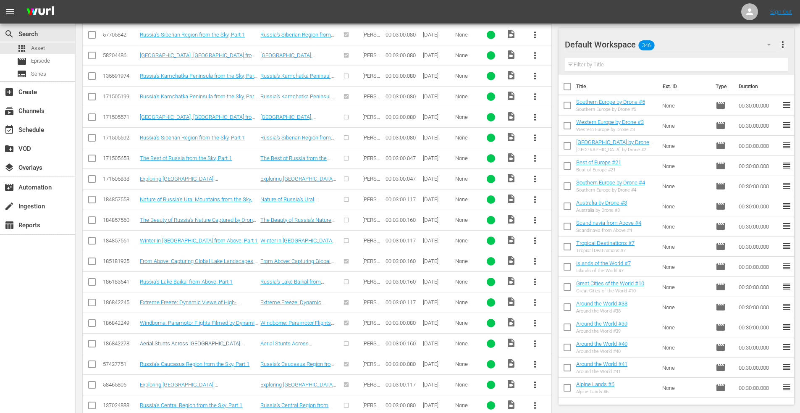
scroll to position [461, 0]
